Goal: Information Seeking & Learning: Learn about a topic

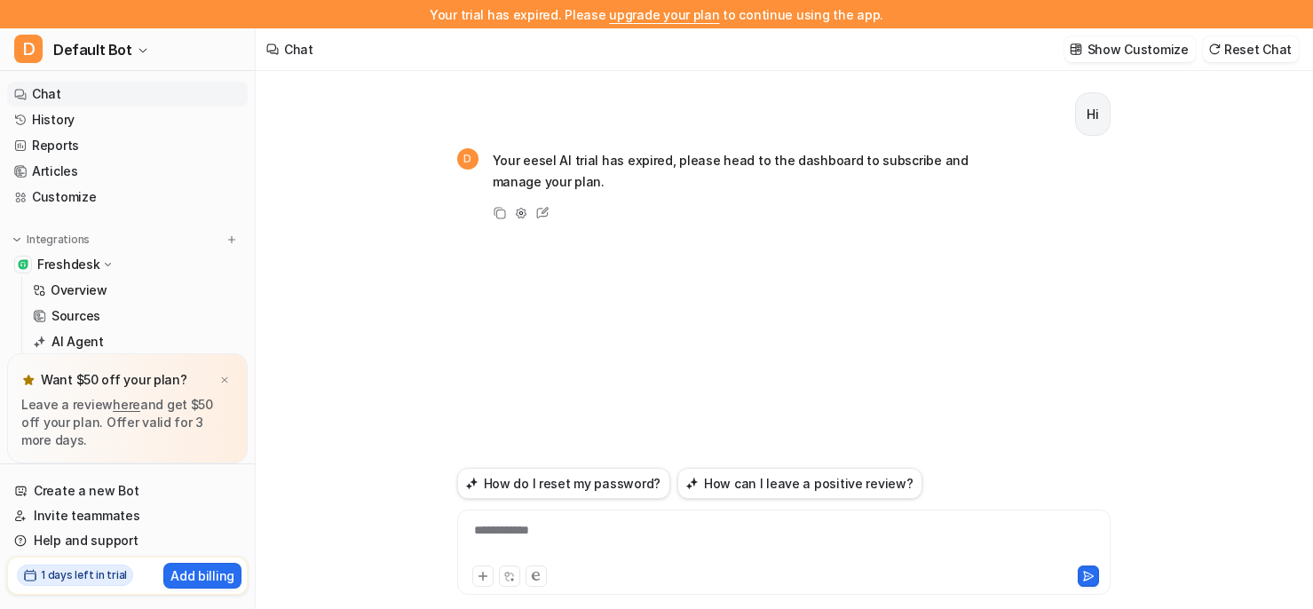
scroll to position [28, 0]
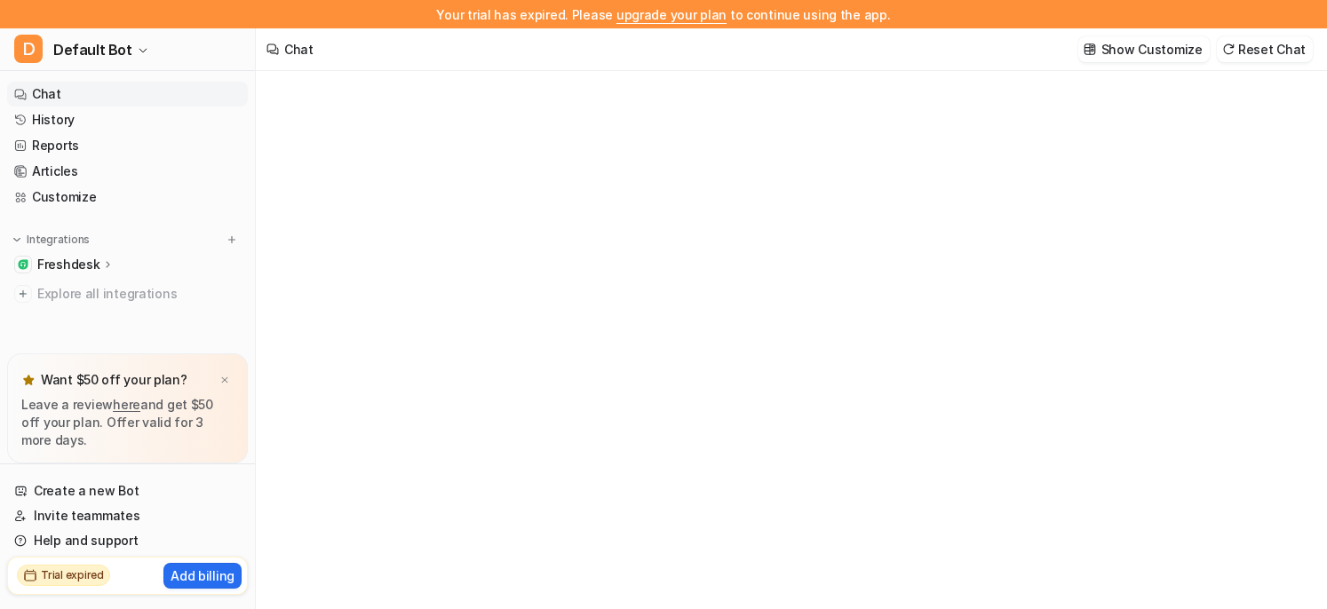
type textarea "**********"
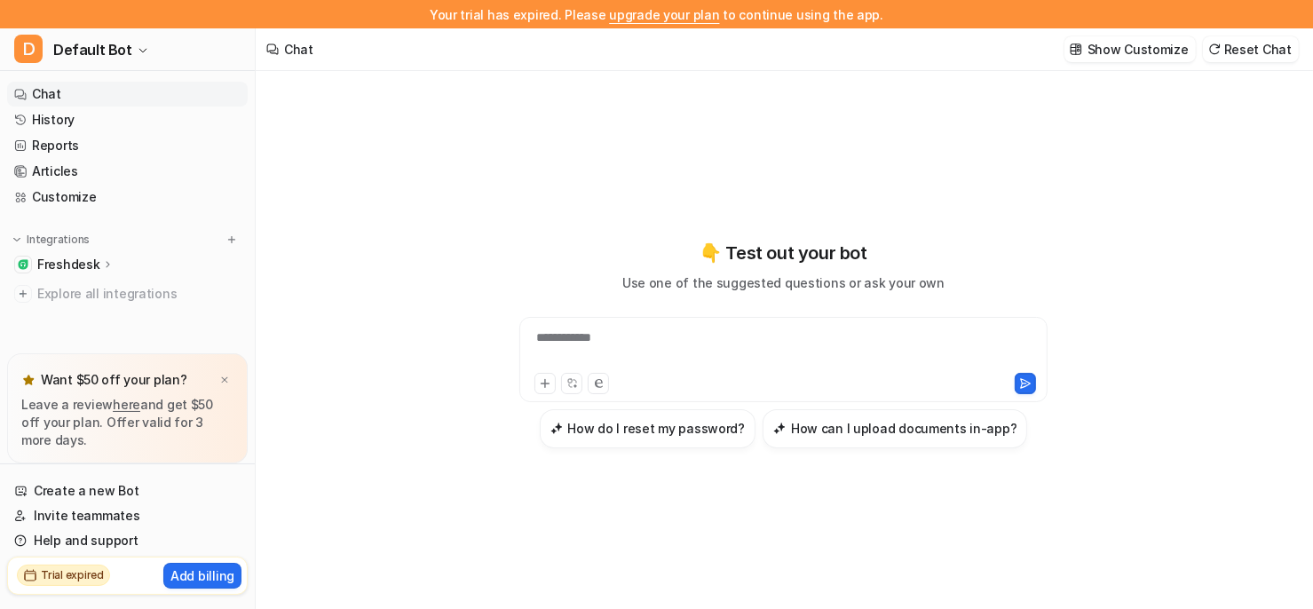
scroll to position [28, 0]
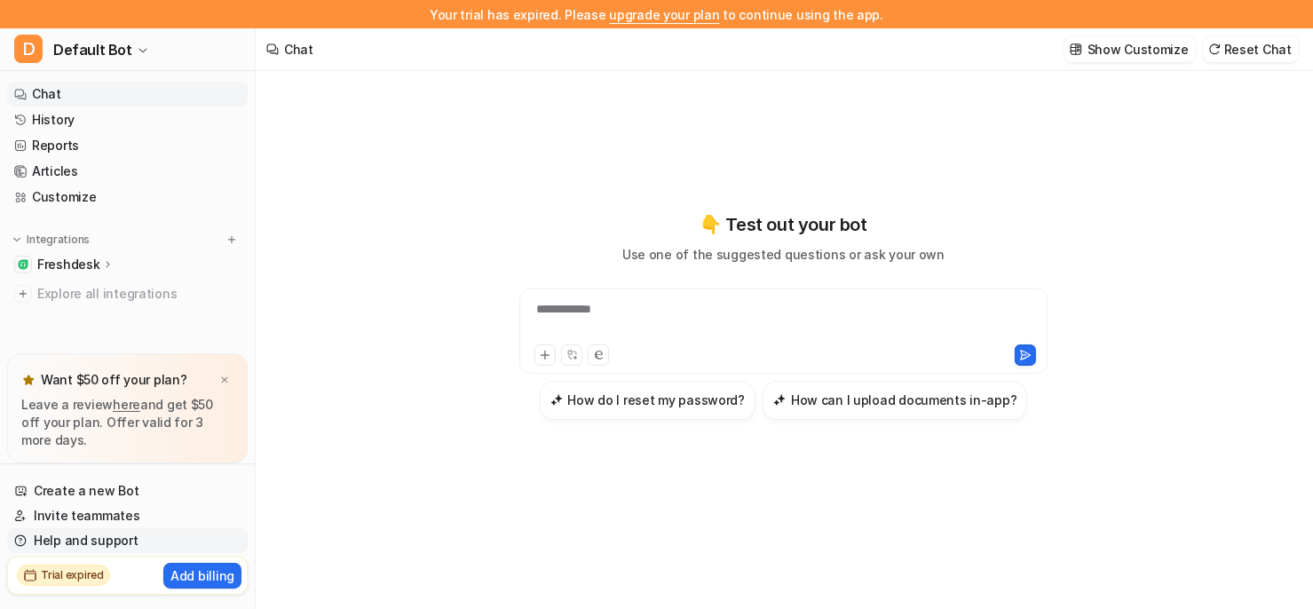
scroll to position [28, 0]
click at [110, 537] on link "Help and support" at bounding box center [127, 540] width 241 height 25
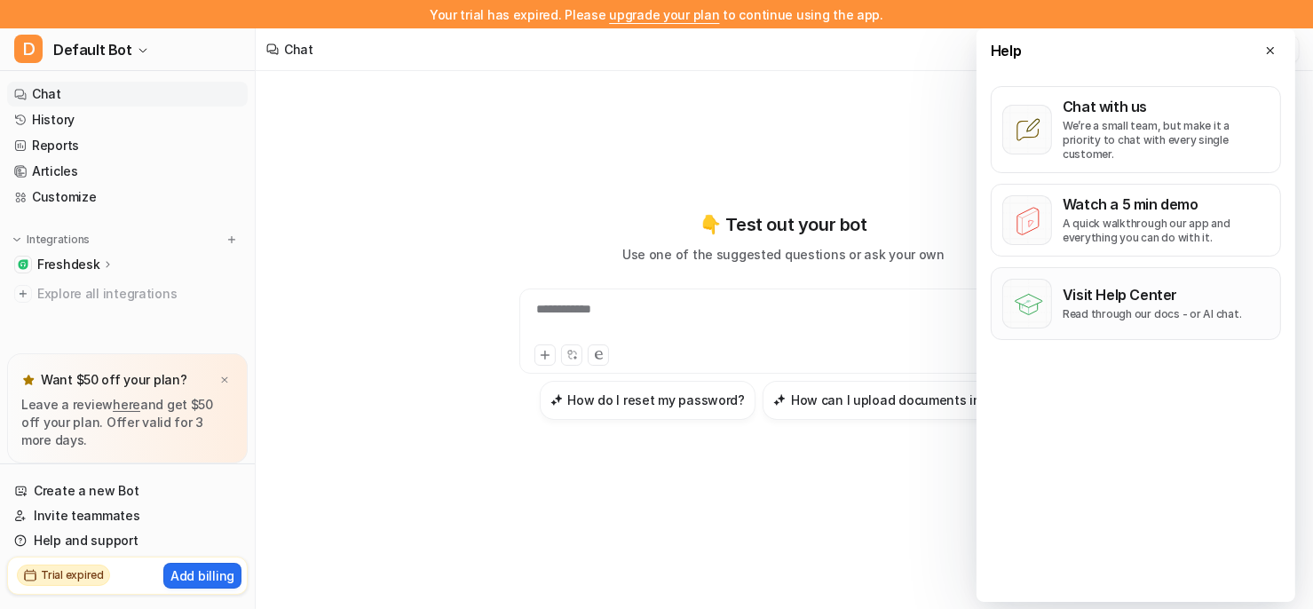
click at [1101, 286] on p "Visit Help Center" at bounding box center [1152, 295] width 179 height 18
